Goal: Information Seeking & Learning: Learn about a topic

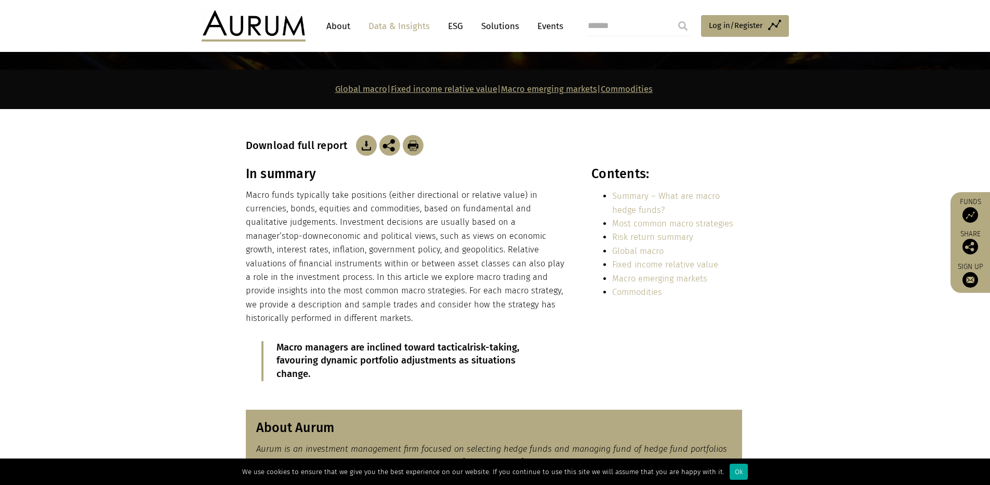
scroll to position [149, 0]
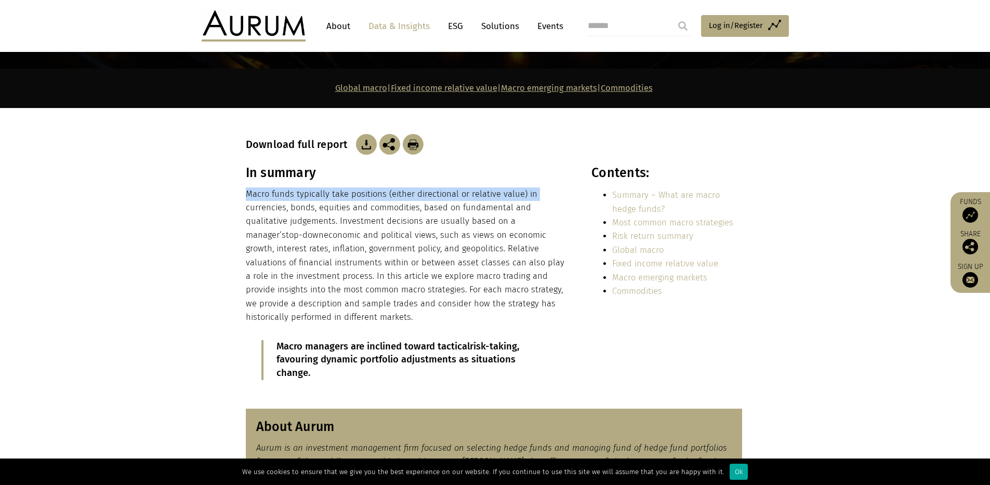
drag, startPoint x: 245, startPoint y: 189, endPoint x: 245, endPoint y: 207, distance: 17.7
click at [246, 207] on p "Macro funds typically take positions (either directional or relative value) in …" at bounding box center [407, 256] width 323 height 137
drag, startPoint x: 245, startPoint y: 196, endPoint x: 245, endPoint y: 206, distance: 9.4
click at [245, 206] on div "In summary Macro funds typically take positions (either directional or relative…" at bounding box center [495, 280] width 520 height 231
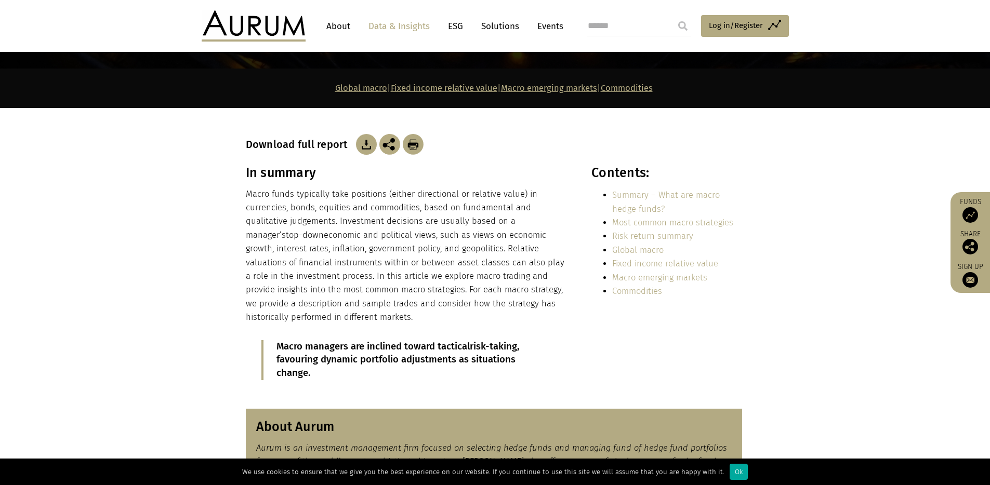
drag, startPoint x: 244, startPoint y: 193, endPoint x: 244, endPoint y: 207, distance: 13.5
click at [244, 207] on div "In summary Macro funds typically take positions (either directional or relative…" at bounding box center [495, 280] width 520 height 231
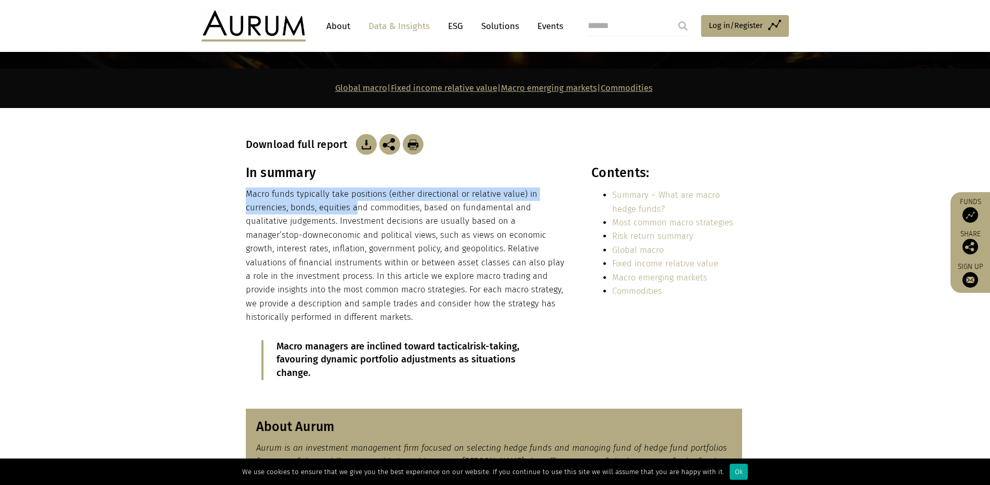
drag, startPoint x: 246, startPoint y: 192, endPoint x: 363, endPoint y: 203, distance: 117.5
click at [361, 203] on p "Macro funds typically take positions (either directional or relative value) in …" at bounding box center [407, 256] width 323 height 137
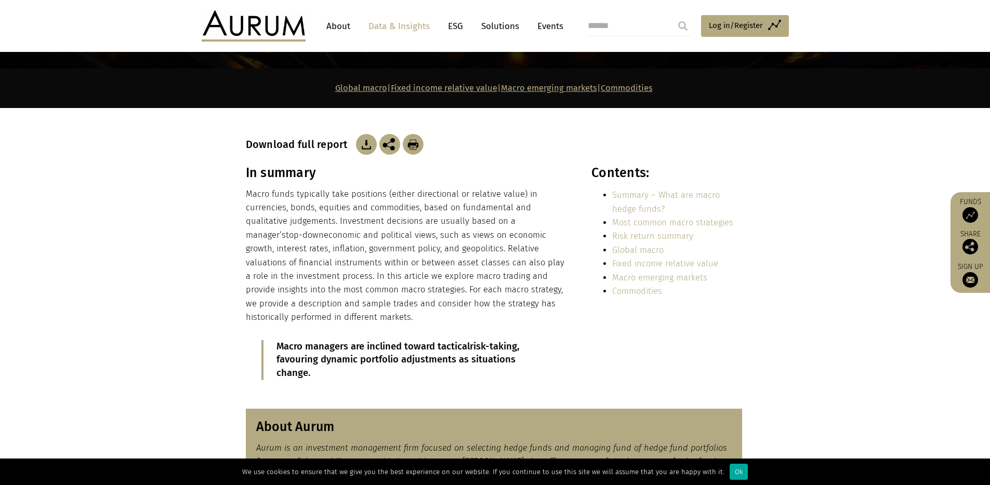
click at [363, 203] on p "Macro funds typically take positions (either directional or relative value) in …" at bounding box center [407, 256] width 323 height 137
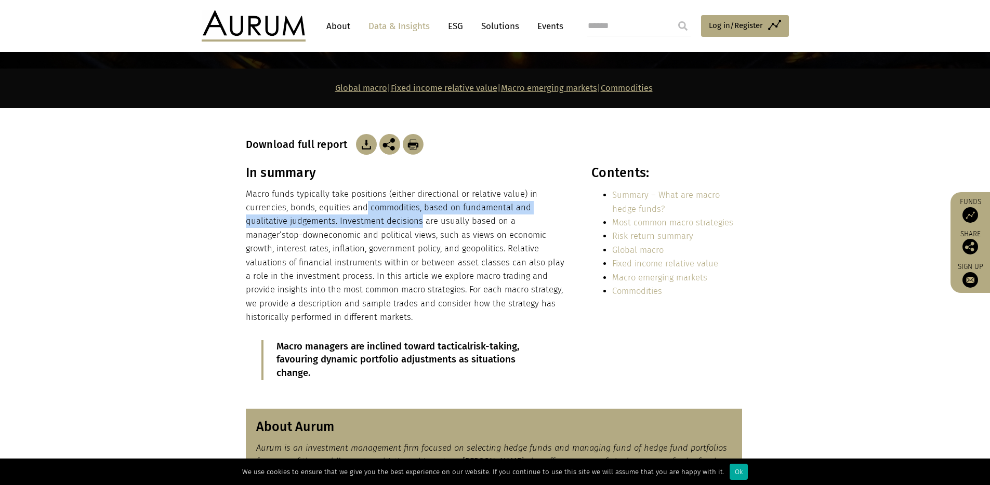
drag, startPoint x: 363, startPoint y: 203, endPoint x: 348, endPoint y: 227, distance: 28.0
click at [348, 227] on p "Macro funds typically take positions (either directional or relative value) in …" at bounding box center [407, 256] width 323 height 137
click at [347, 227] on p "Macro funds typically take positions (either directional or relative value) in …" at bounding box center [407, 256] width 323 height 137
drag, startPoint x: 347, startPoint y: 227, endPoint x: 268, endPoint y: 220, distance: 79.8
click at [268, 220] on p "Macro funds typically take positions (either directional or relative value) in …" at bounding box center [407, 256] width 323 height 137
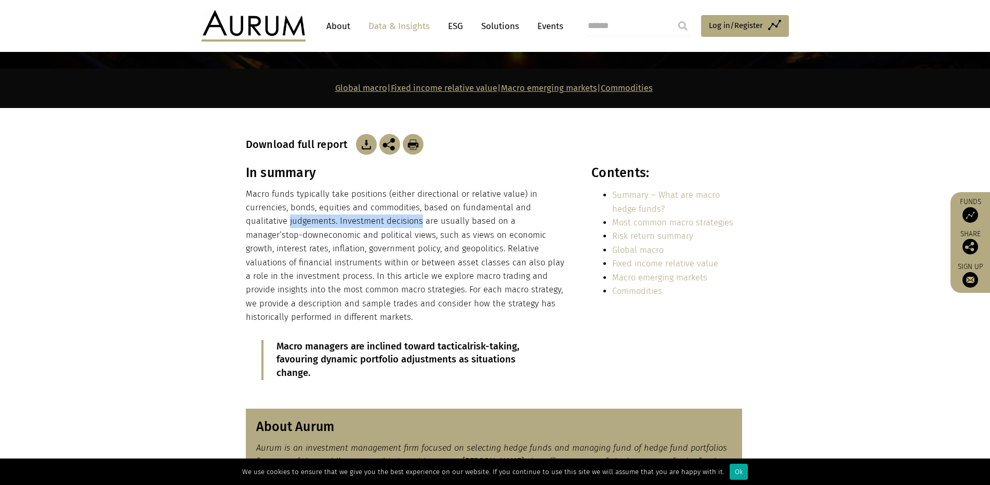
click at [268, 220] on p "Macro funds typically take positions (either directional or relative value) in …" at bounding box center [407, 256] width 323 height 137
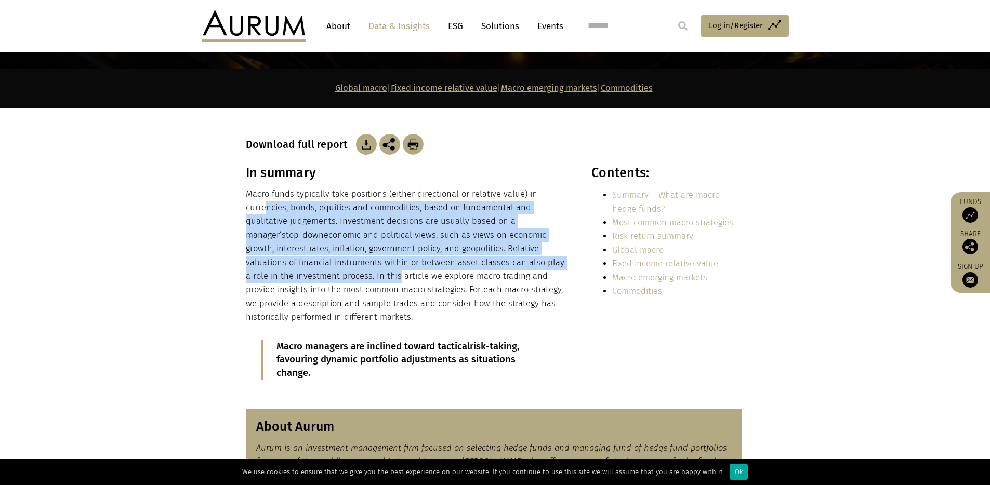
drag, startPoint x: 264, startPoint y: 206, endPoint x: 301, endPoint y: 277, distance: 80.2
click at [301, 277] on p "Macro funds typically take positions (either directional or relative value) in …" at bounding box center [407, 256] width 323 height 137
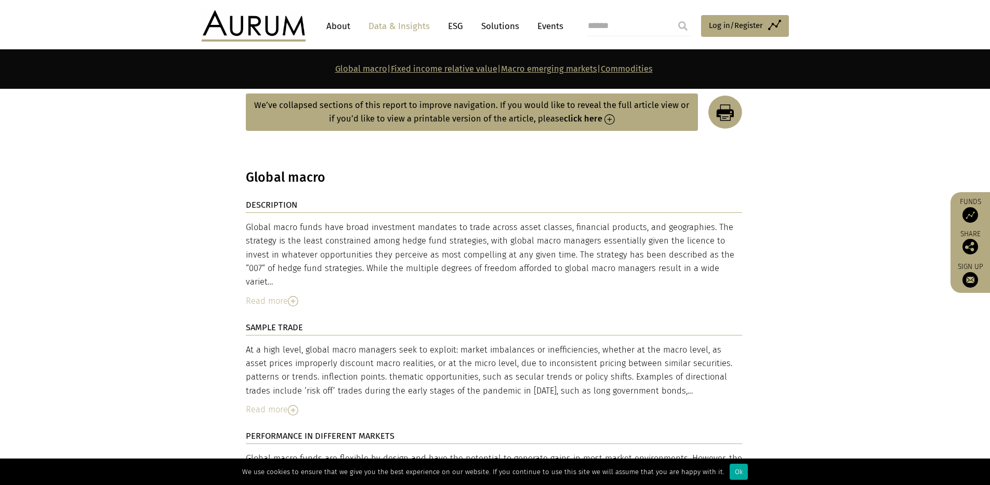
scroll to position [1691, 0]
